Goal: Task Accomplishment & Management: Use online tool/utility

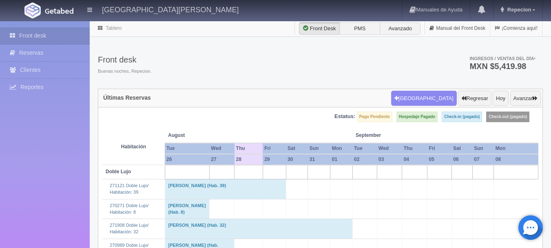
scroll to position [612, 0]
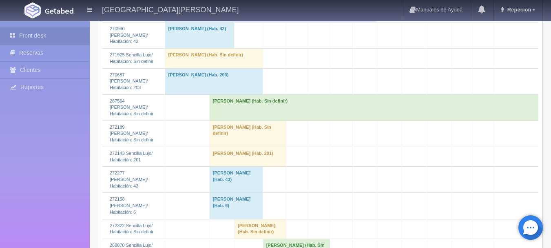
click at [218, 146] on td "RODOLFO RODRIGUEZ ORTEGA (Hab. Sin definir)" at bounding box center [247, 133] width 77 height 26
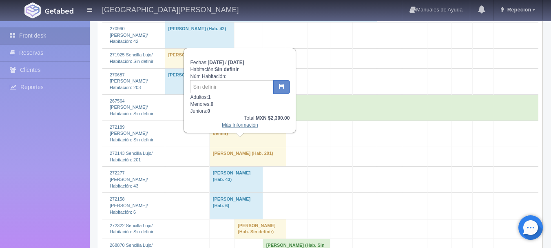
click at [234, 128] on link "Más Información" at bounding box center [240, 125] width 36 height 6
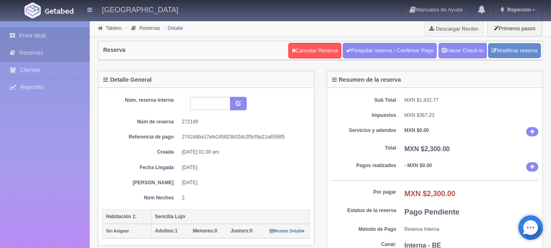
click at [38, 35] on link "Front desk" at bounding box center [45, 35] width 90 height 17
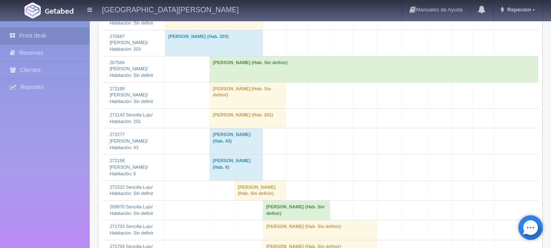
scroll to position [652, 0]
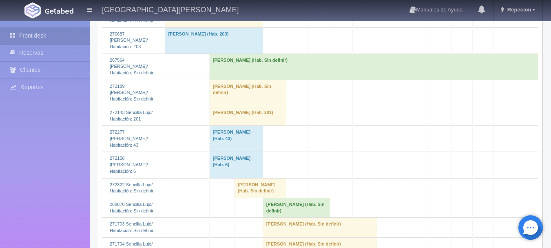
click at [281, 80] on td "Miguel Bey Palmer (Hab. Sin definir)" at bounding box center [373, 66] width 329 height 26
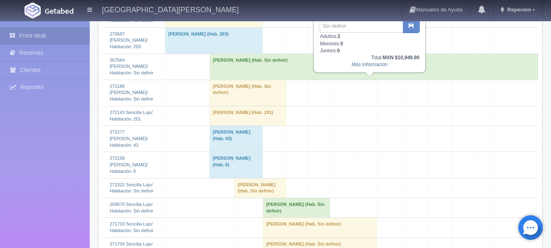
click at [374, 68] on div "Más Información" at bounding box center [369, 64] width 99 height 7
click at [363, 66] on link "Más Información" at bounding box center [369, 65] width 36 height 6
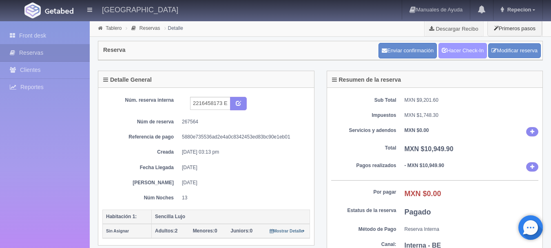
click at [453, 52] on link "Hacer Check-In" at bounding box center [462, 50] width 49 height 15
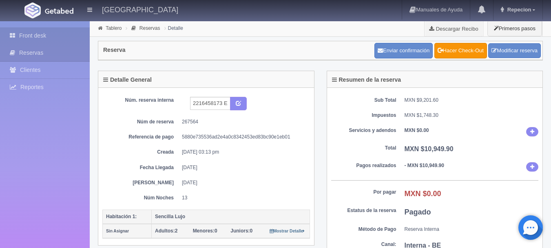
click at [42, 37] on link "Front desk" at bounding box center [45, 35] width 90 height 17
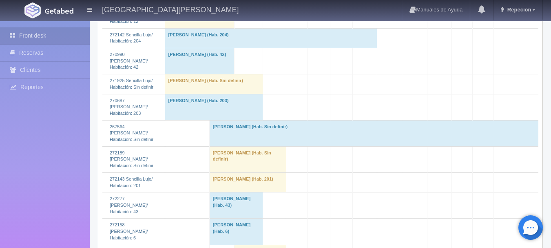
scroll to position [693, 0]
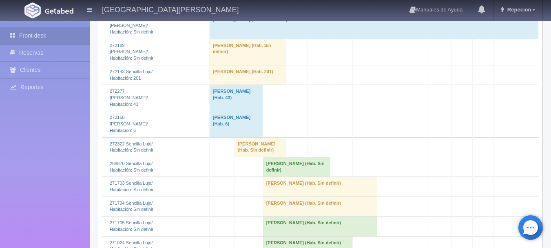
click at [233, 39] on td "[PERSON_NAME] (Hab. Sin definir)" at bounding box center [373, 26] width 329 height 26
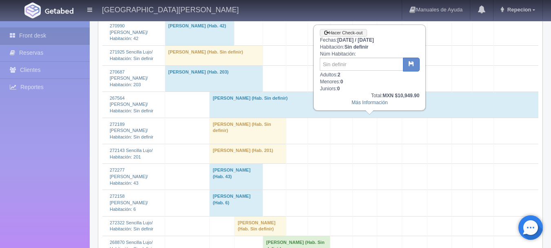
scroll to position [612, 0]
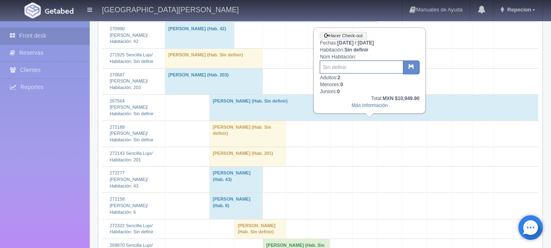
click at [352, 71] on input "text" at bounding box center [362, 66] width 84 height 13
type input "31"
click at [407, 65] on button "button" at bounding box center [411, 67] width 17 height 14
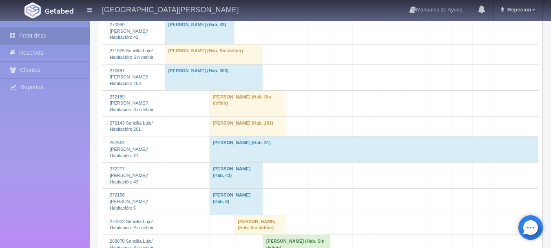
scroll to position [612, 0]
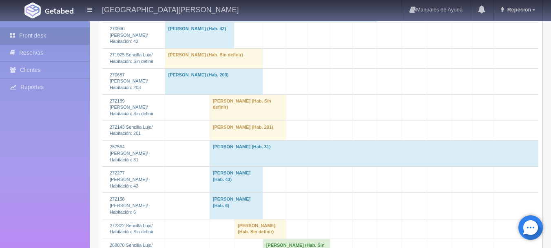
click at [236, 120] on td "RODOLFO RODRIGUEZ ORTEGA (Hab. Sin definir)" at bounding box center [247, 107] width 77 height 26
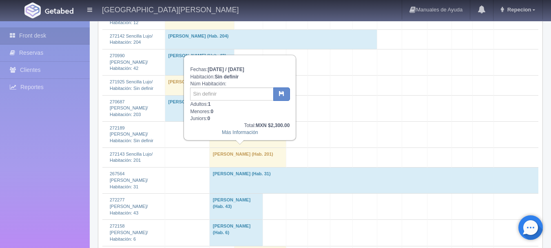
scroll to position [571, 0]
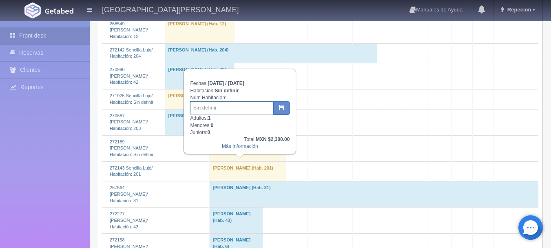
click at [217, 106] on input "text" at bounding box center [232, 107] width 84 height 13
type input "205"
click at [276, 107] on button "button" at bounding box center [281, 108] width 17 height 14
